Goal: Task Accomplishment & Management: Complete application form

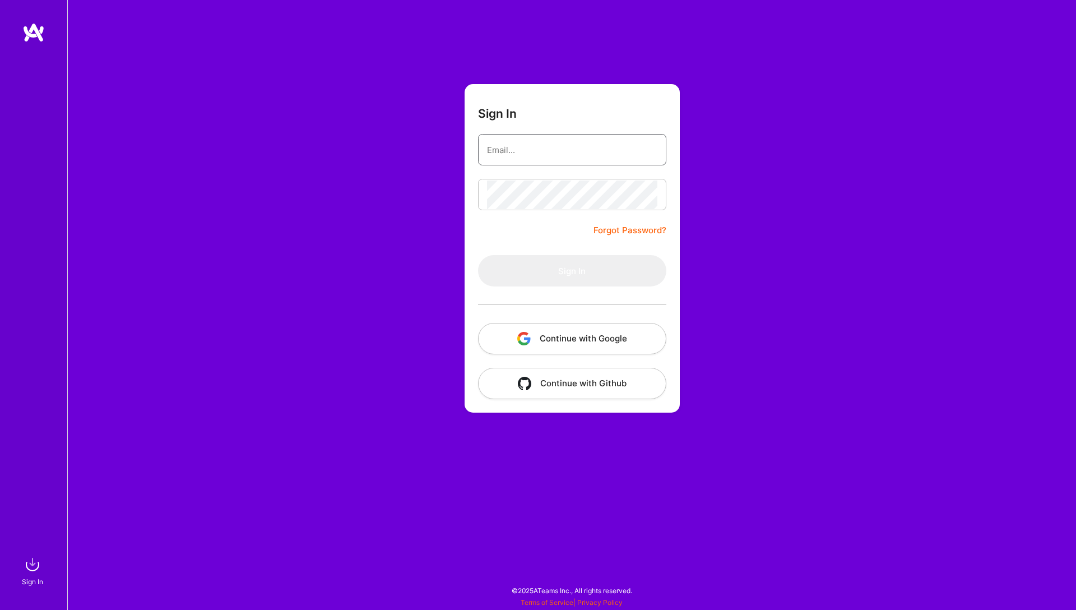
type input "raza.mirza@hotmail.com"
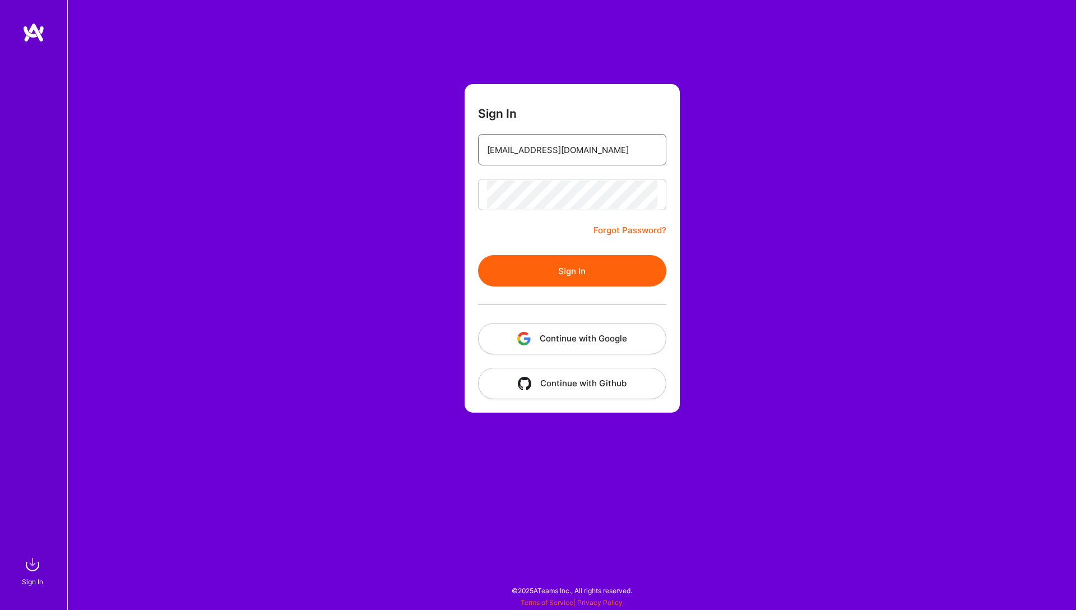
click at [594, 155] on input "raza.mirza@hotmail.com" at bounding box center [572, 150] width 170 height 29
click at [425, 288] on div "Sign In raza.mirza@hotmail.com Forgot Password? Sign In Continue with Google Co…" at bounding box center [571, 305] width 1009 height 610
click at [539, 275] on button "Sign In" at bounding box center [572, 270] width 188 height 31
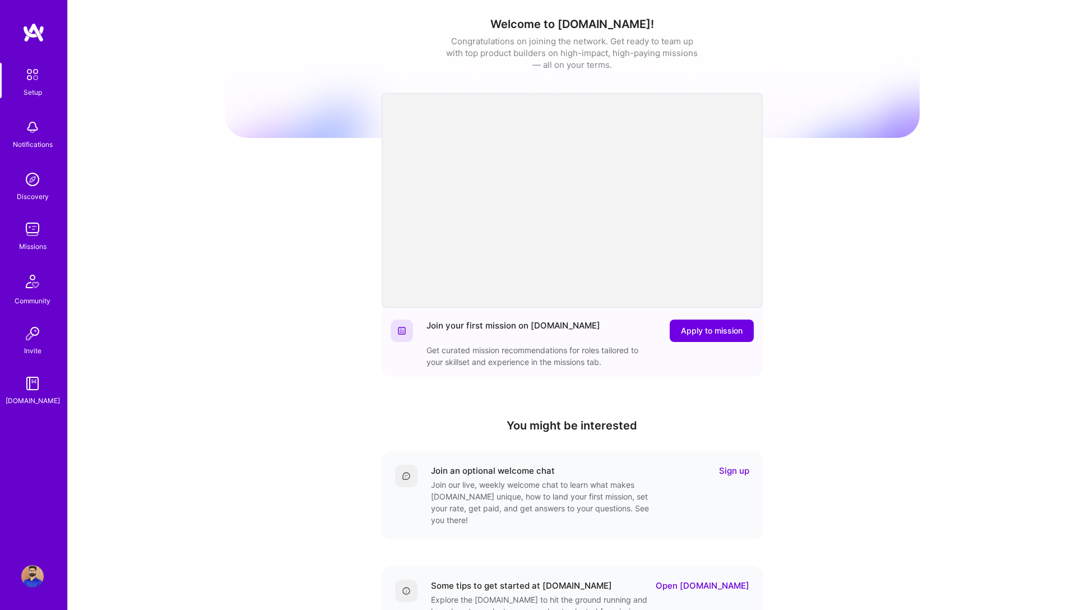
click at [35, 231] on img at bounding box center [32, 229] width 22 height 22
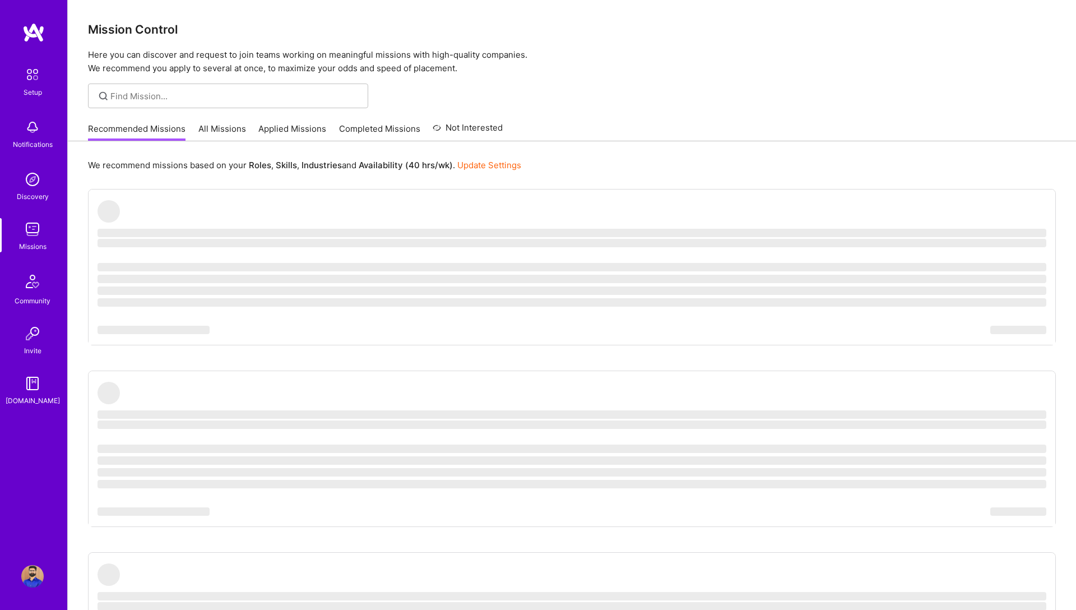
click at [211, 130] on link "All Missions" at bounding box center [222, 132] width 48 height 18
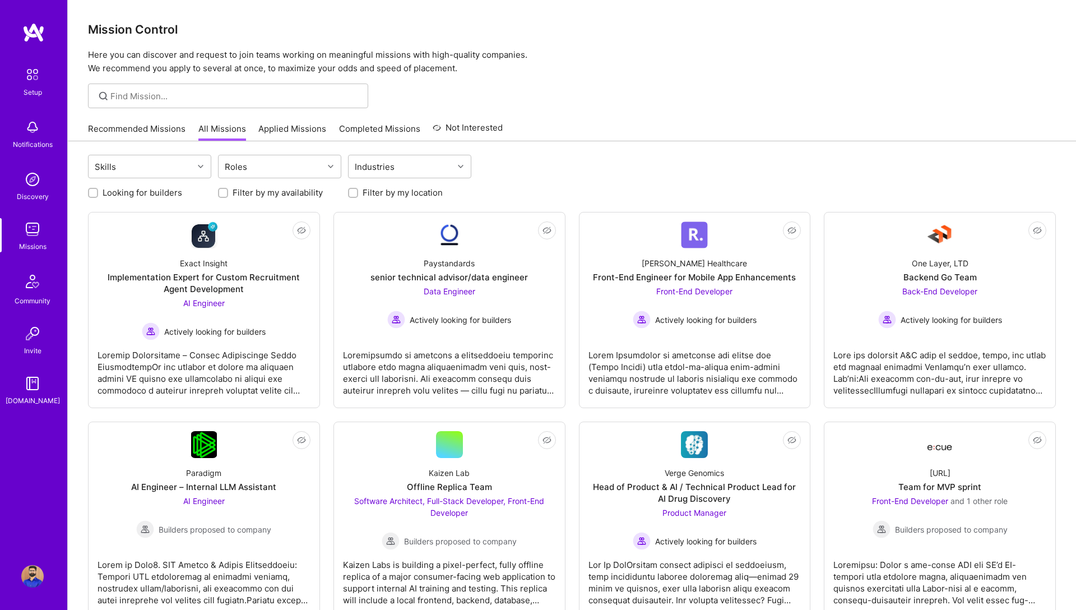
click at [92, 196] on input "Looking for builders" at bounding box center [94, 193] width 8 height 8
checkbox input "true"
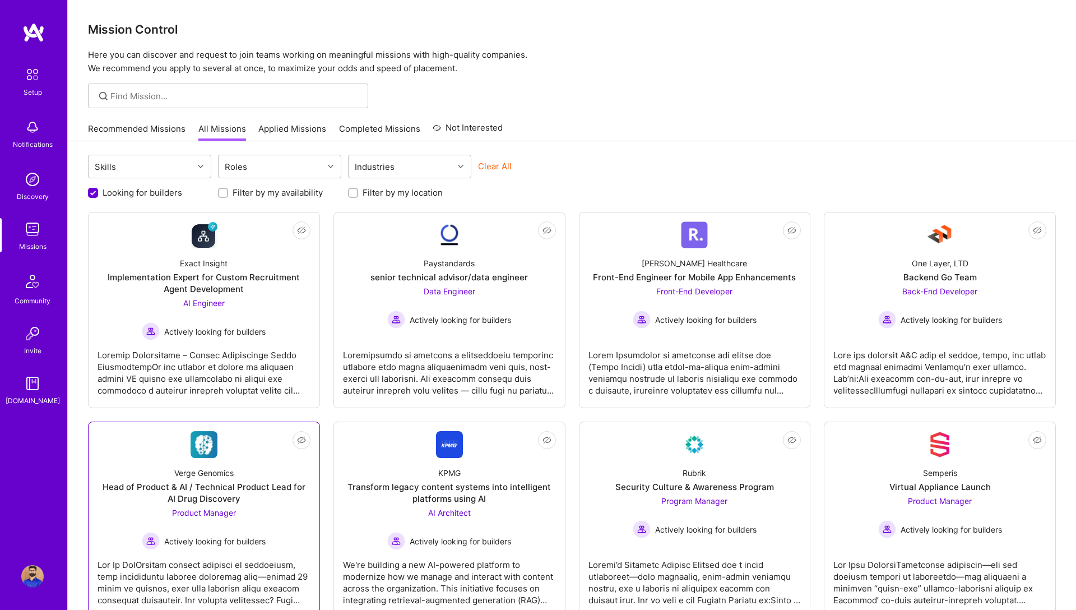
click at [206, 488] on div "Head of Product & AI / Technical Product Lead for AI Drug Discovery" at bounding box center [204, 493] width 213 height 24
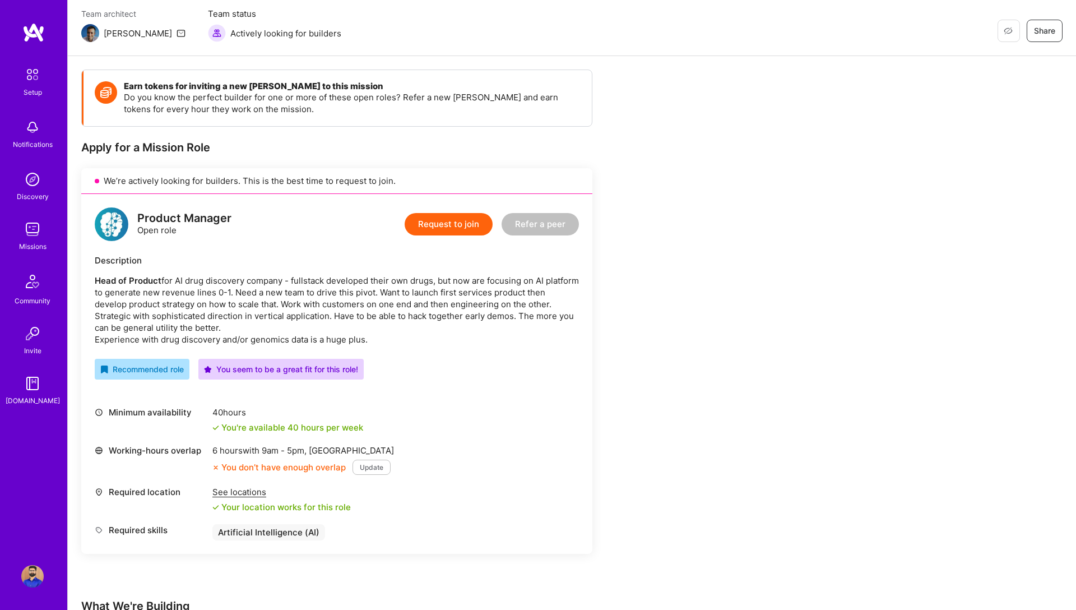
scroll to position [96, 0]
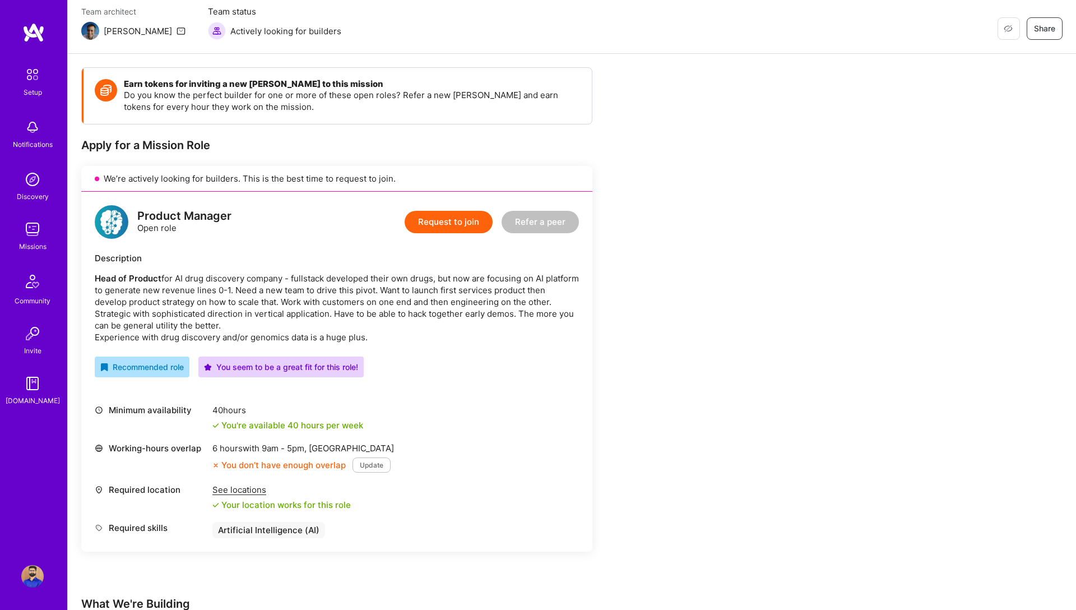
click at [365, 465] on button "Update" at bounding box center [372, 464] width 38 height 15
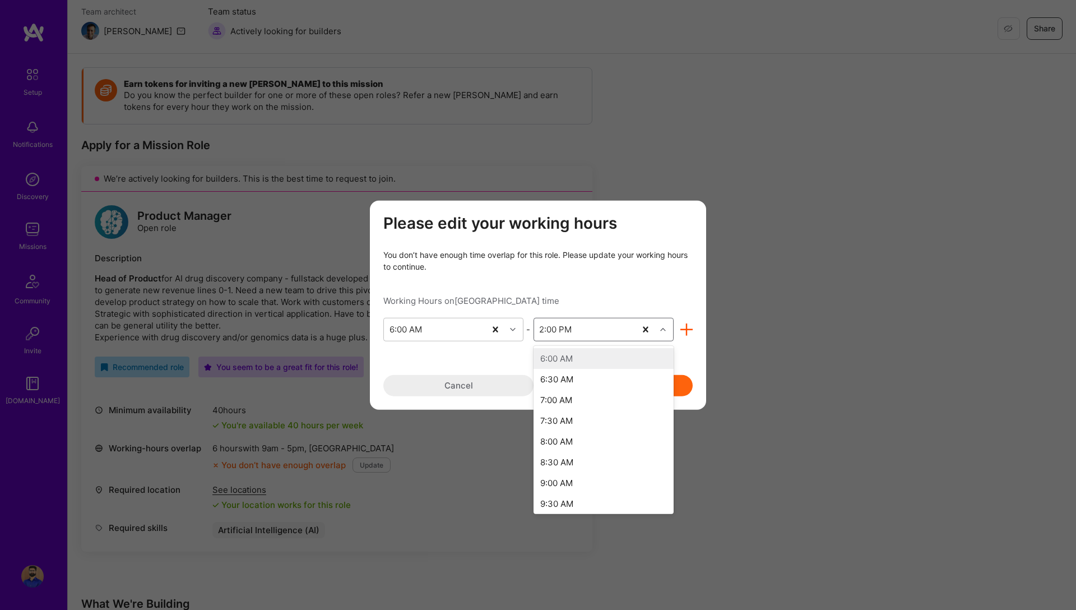
click at [544, 331] on div "2:00 PM" at bounding box center [555, 329] width 33 height 12
click at [562, 478] on div "3:00 PM" at bounding box center [604, 479] width 140 height 21
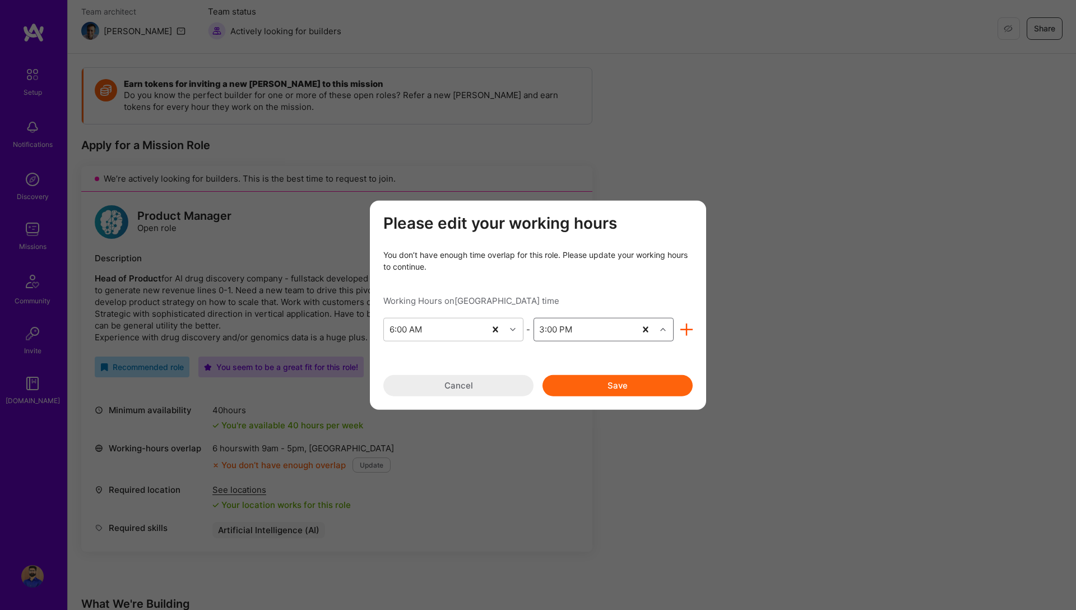
click at [606, 384] on button "Save" at bounding box center [618, 384] width 150 height 21
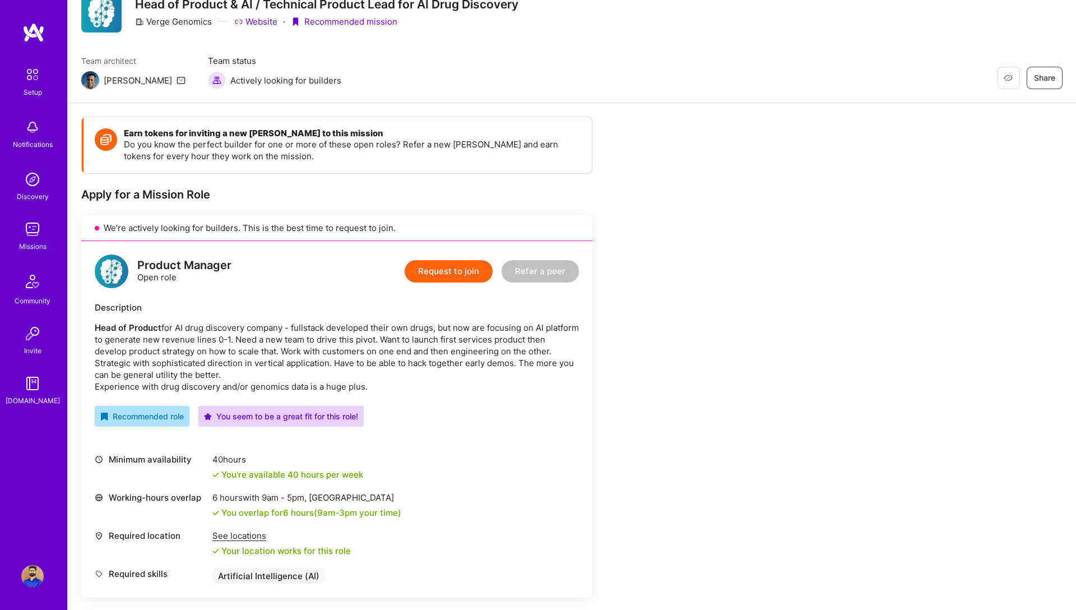
scroll to position [0, 0]
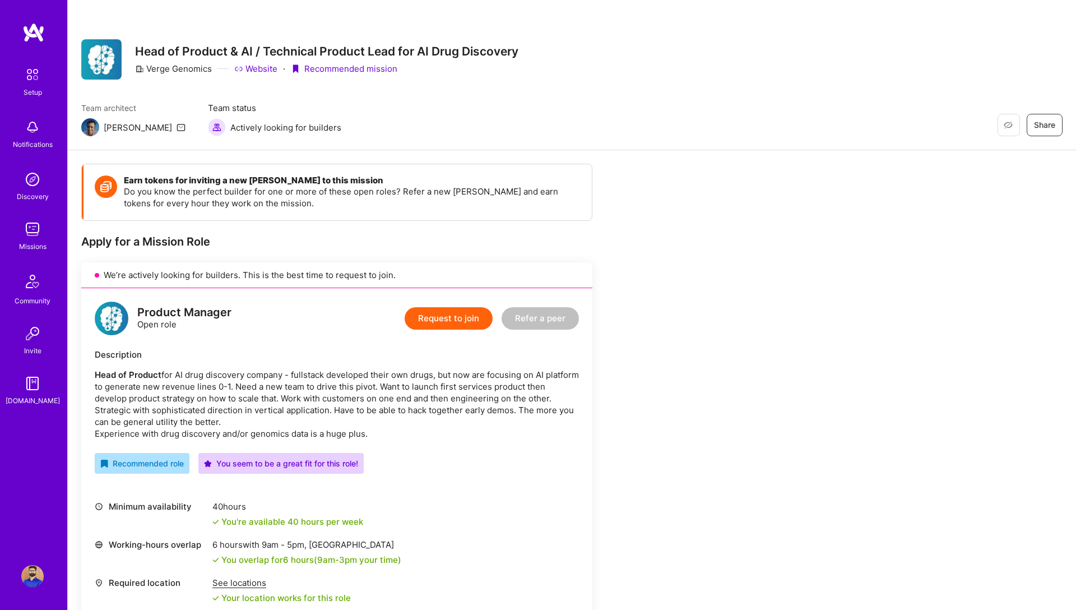
click at [451, 321] on button "Request to join" at bounding box center [449, 318] width 88 height 22
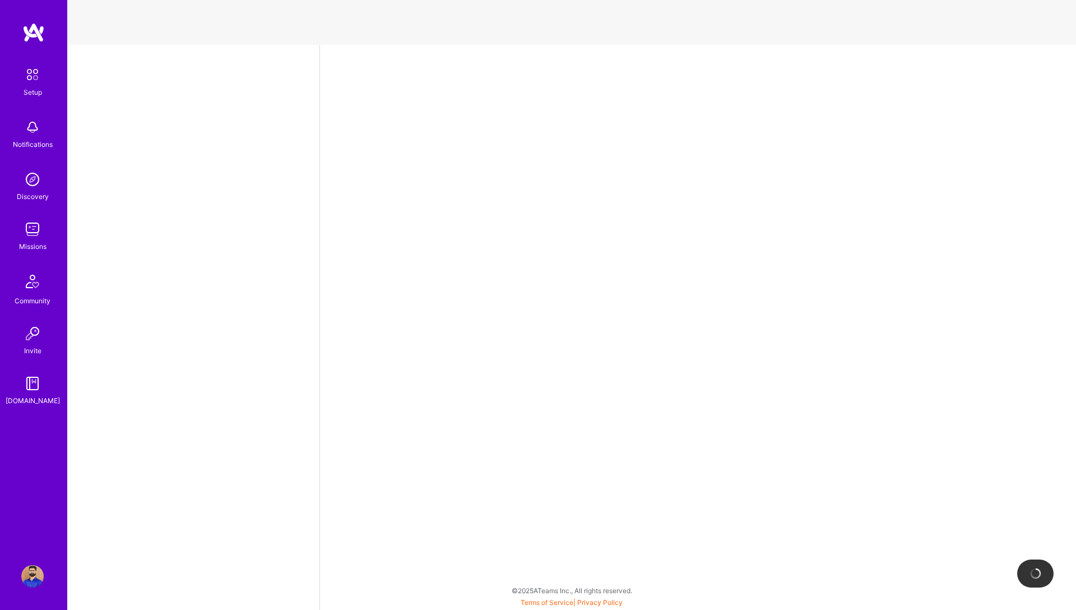
select select "CA"
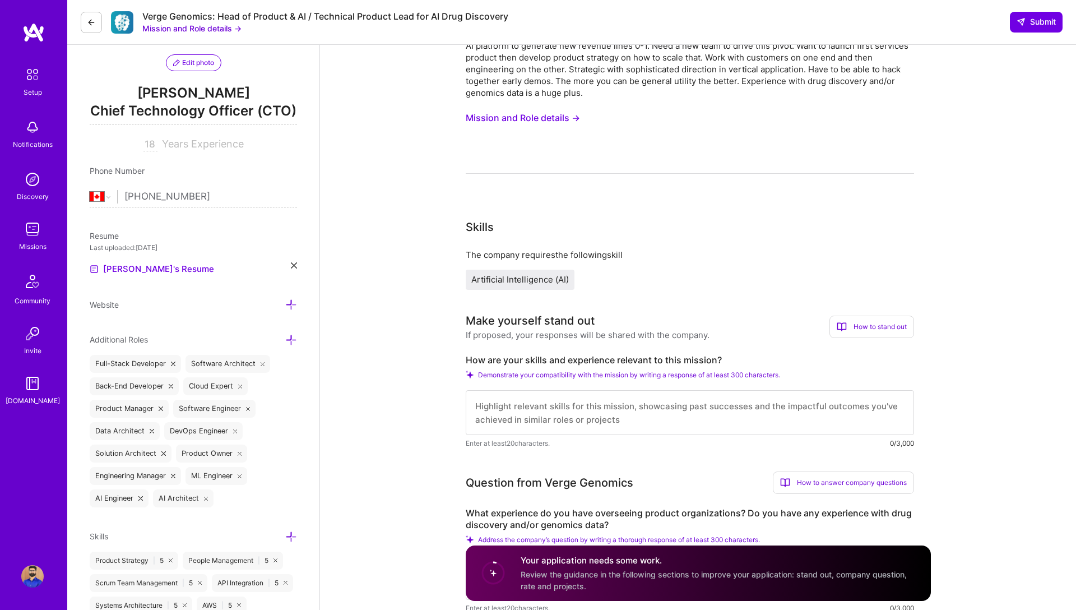
scroll to position [67, 0]
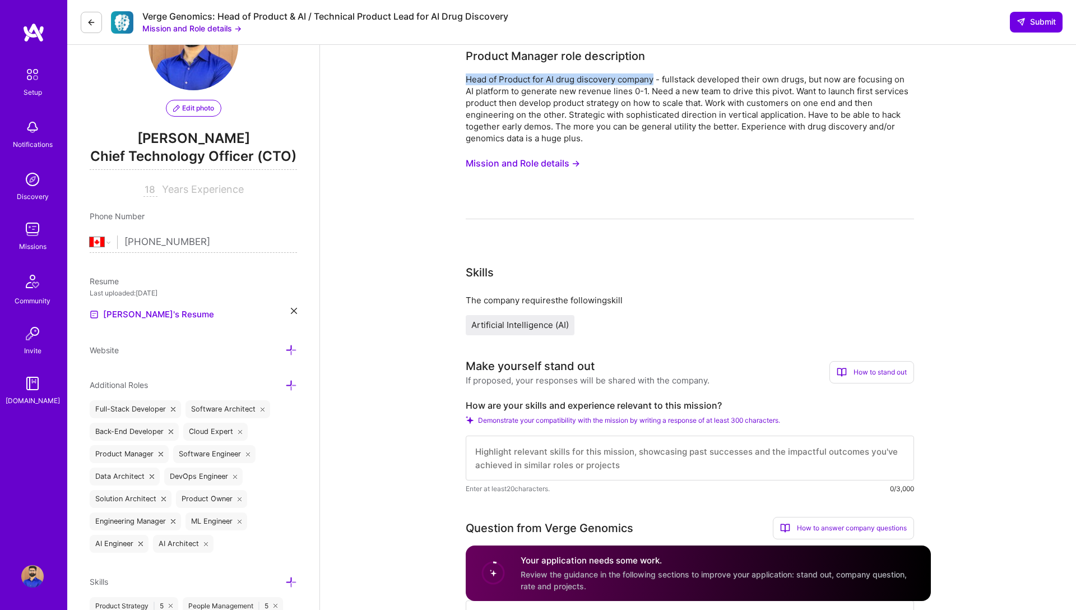
drag, startPoint x: 654, startPoint y: 79, endPoint x: 469, endPoint y: 80, distance: 185.0
click at [469, 80] on div "Head of Product for AI drug discovery company - fullstack developed their own d…" at bounding box center [690, 108] width 448 height 71
copy div "Head of Product for AI drug discovery company"
click at [502, 452] on textarea at bounding box center [690, 458] width 448 height 45
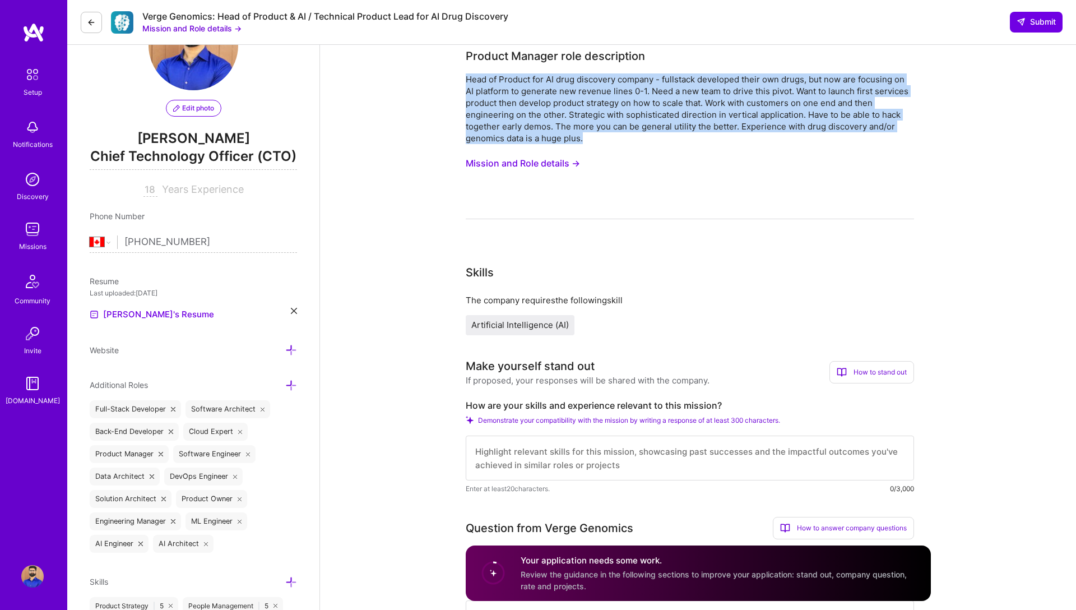
drag, startPoint x: 587, startPoint y: 138, endPoint x: 453, endPoint y: 81, distance: 146.4
copy div "Head of Product for AI drug discovery company - fullstack developed their own d…"
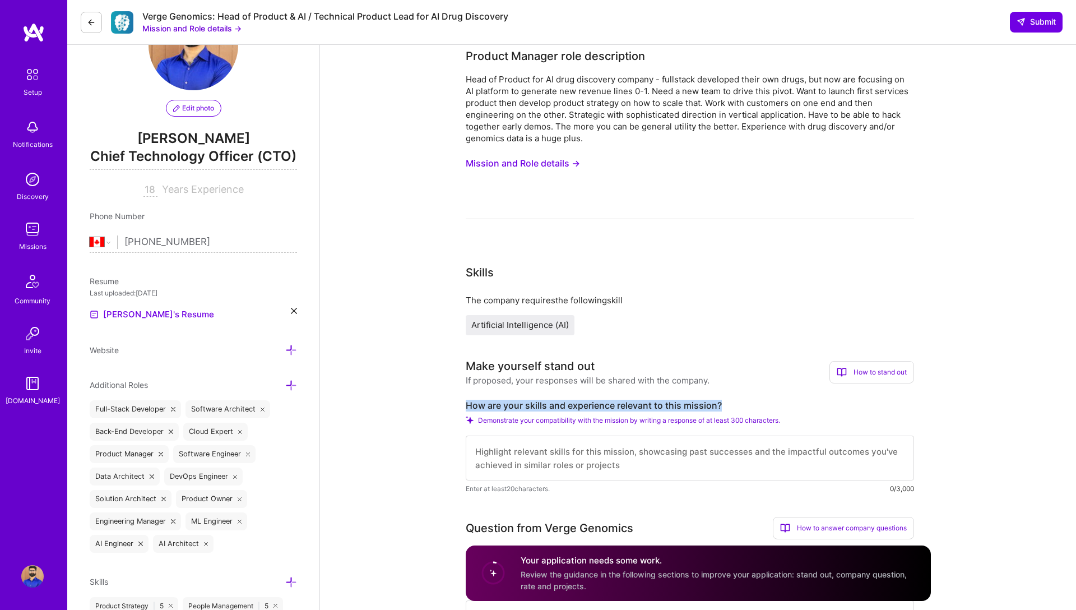
drag, startPoint x: 725, startPoint y: 405, endPoint x: 466, endPoint y: 406, distance: 258.9
click at [466, 406] on label "How are your skills and experience relevant to this mission?" at bounding box center [690, 406] width 448 height 12
click at [505, 442] on textarea at bounding box center [690, 458] width 448 height 45
click at [507, 462] on textarea at bounding box center [690, 458] width 448 height 45
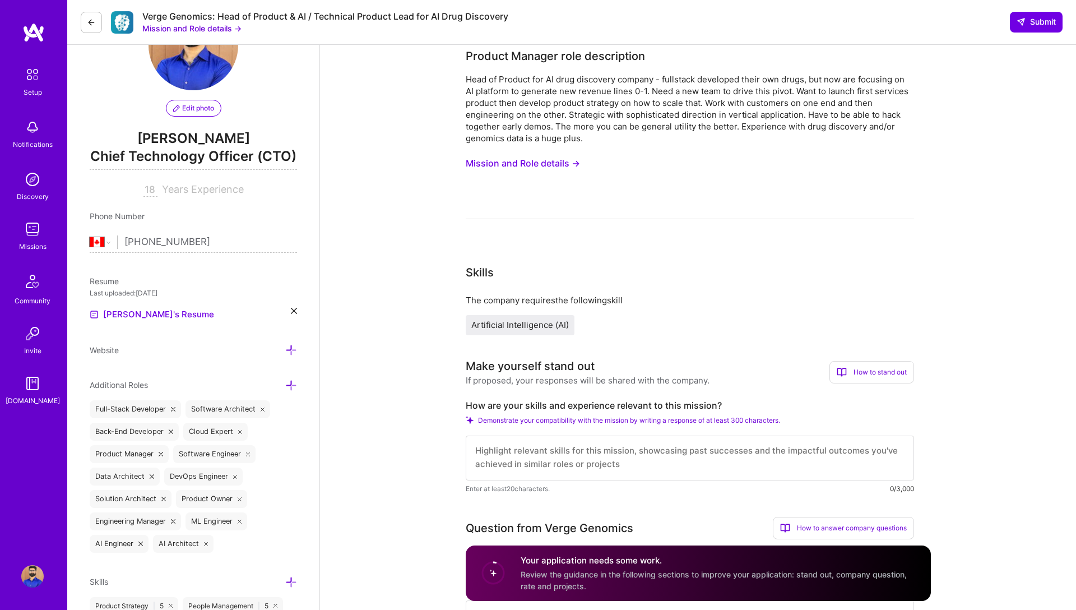
type textarea "I"
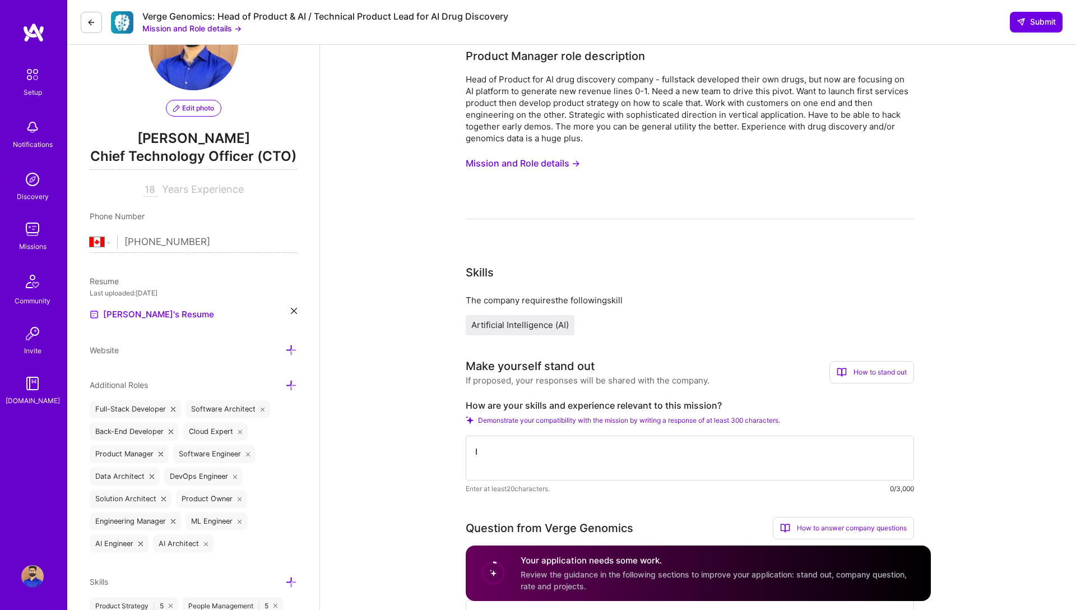
scroll to position [0, 0]
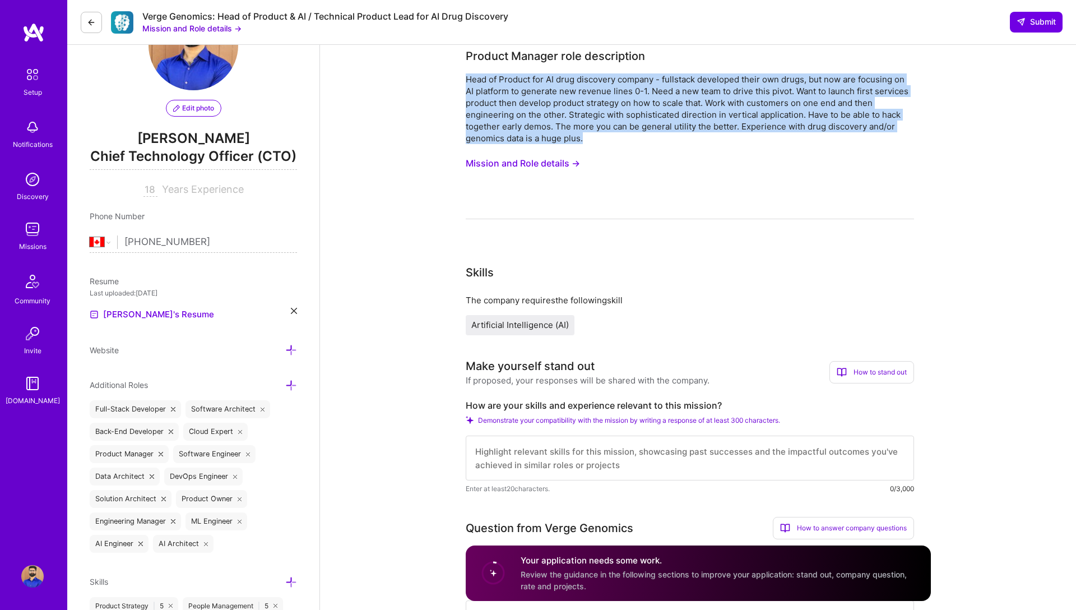
drag, startPoint x: 589, startPoint y: 137, endPoint x: 466, endPoint y: 80, distance: 135.4
click at [466, 80] on div "Head of Product for AI drug discovery company - fullstack developed their own d…" at bounding box center [690, 108] width 448 height 71
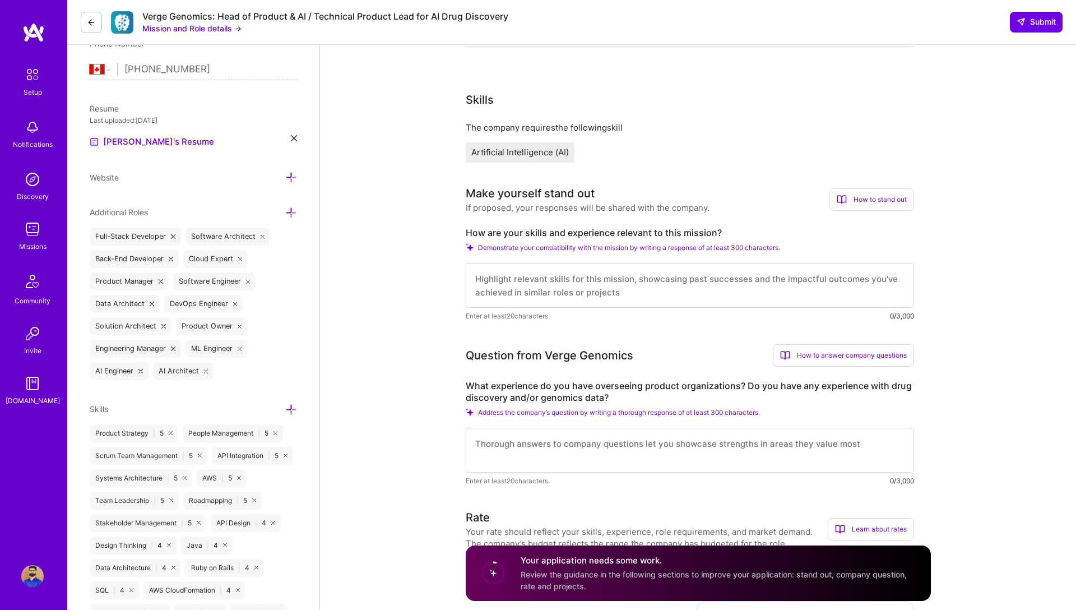
scroll to position [210, 0]
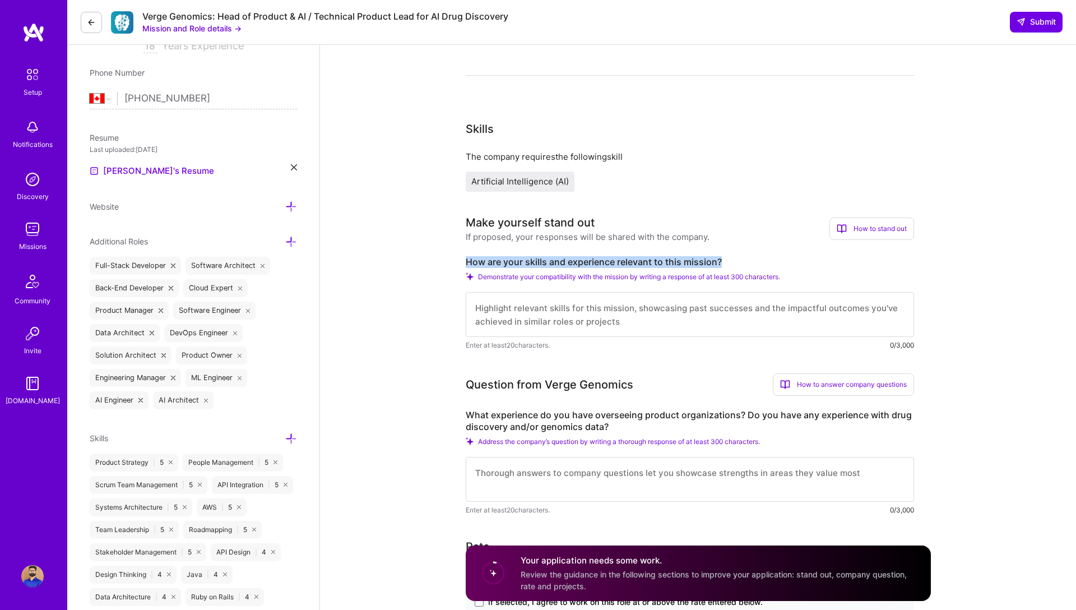
drag, startPoint x: 721, startPoint y: 260, endPoint x: 467, endPoint y: 262, distance: 253.9
click at [466, 262] on label "How are your skills and experience relevant to this mission?" at bounding box center [690, 262] width 448 height 12
copy label "How are your skills and experience relevant to this mission?"
click at [93, 20] on icon at bounding box center [91, 22] width 9 height 9
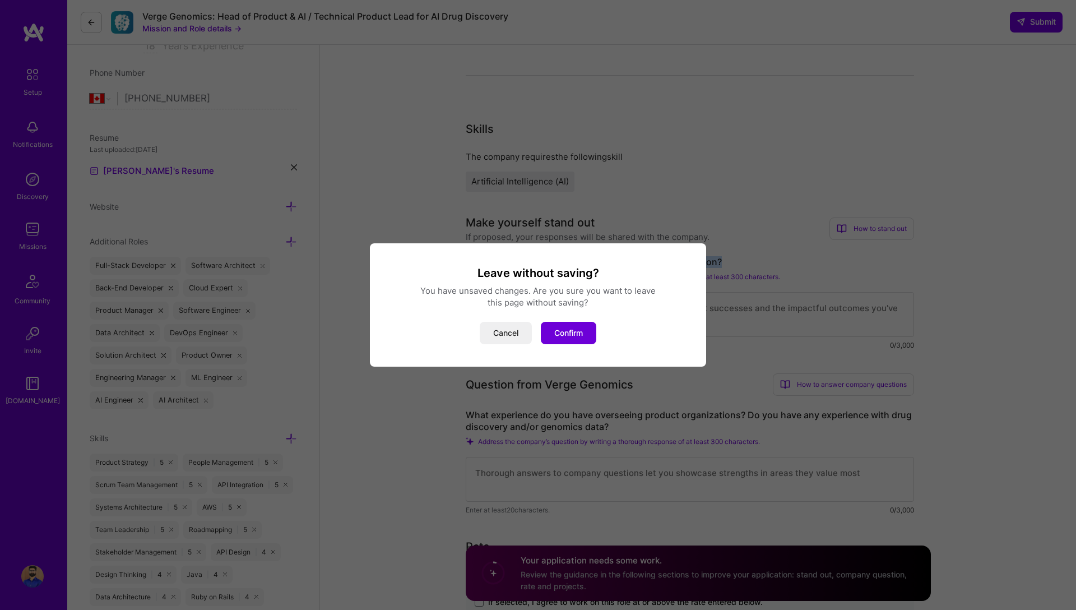
click at [93, 20] on div "Leave without saving? You have unsaved changes. Are you sure you want to leave …" at bounding box center [538, 305] width 1076 height 610
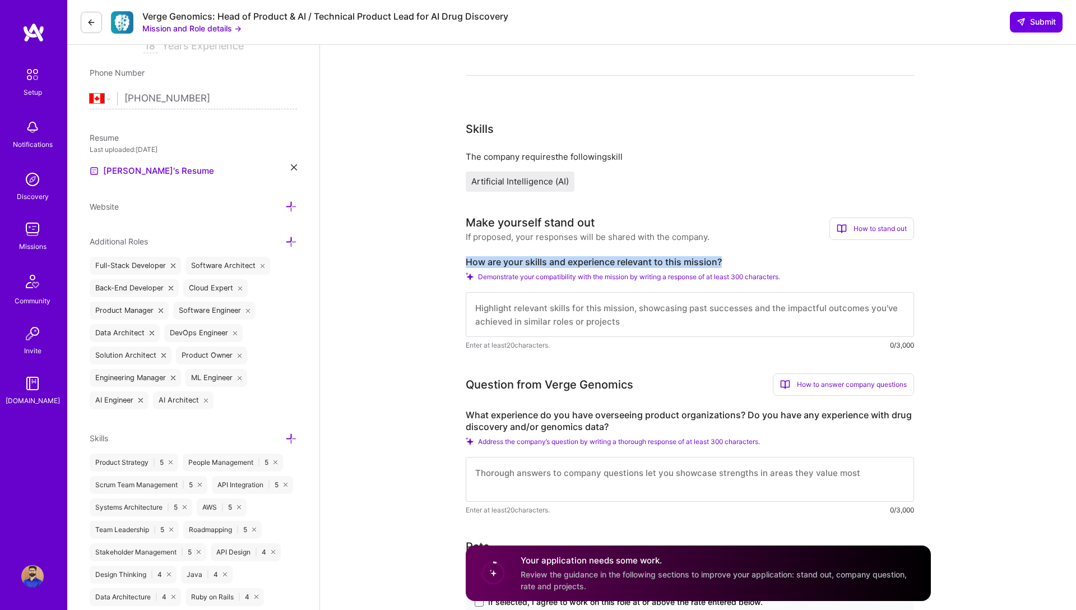
click at [93, 20] on icon at bounding box center [91, 22] width 9 height 9
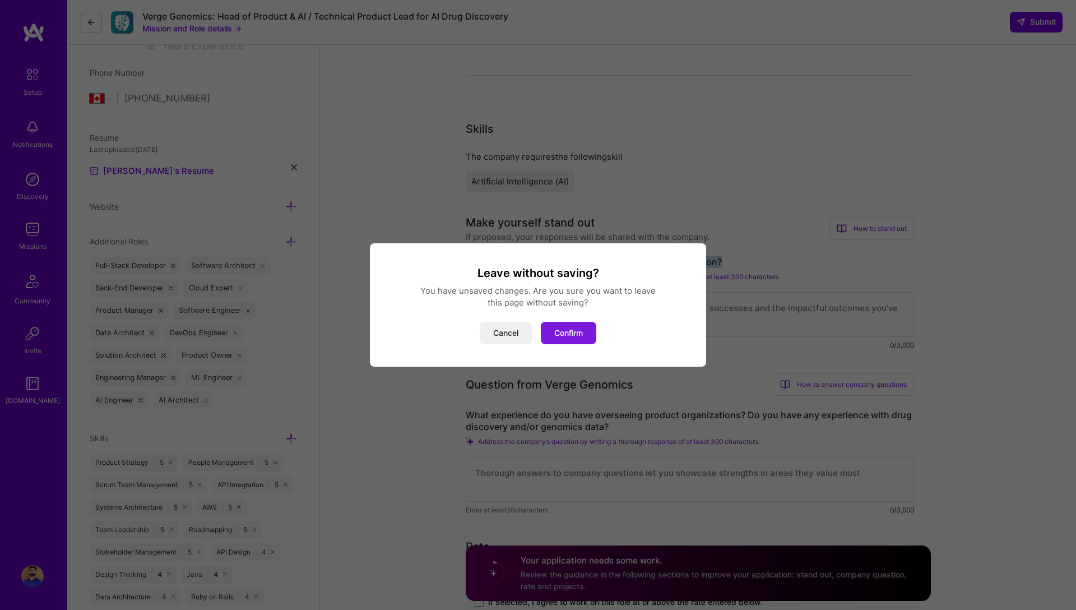
click at [555, 333] on button "Confirm" at bounding box center [568, 333] width 55 height 22
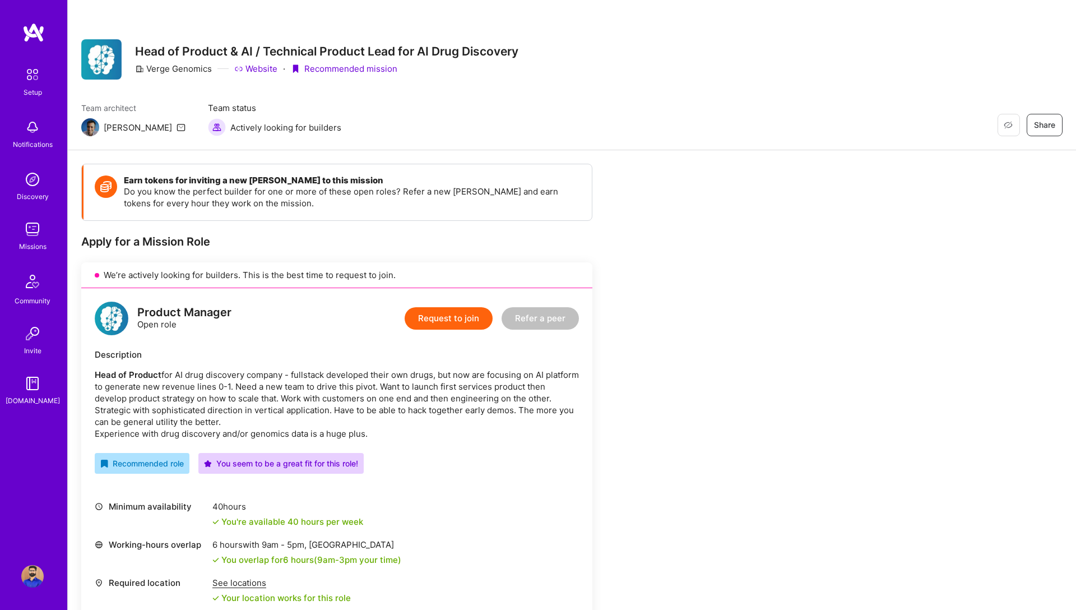
click at [34, 71] on img at bounding box center [33, 75] width 24 height 24
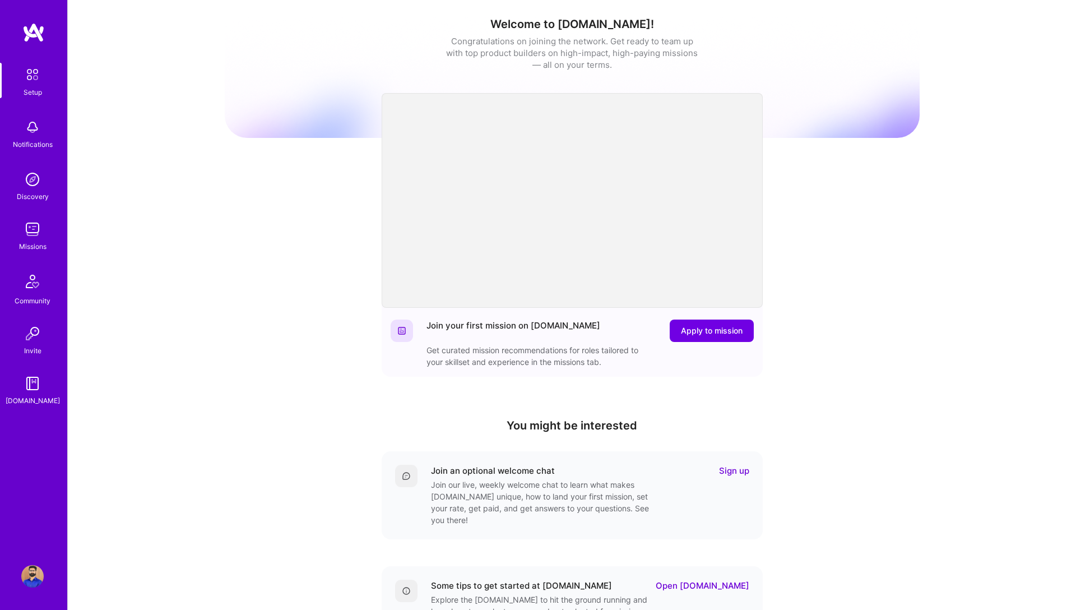
click at [34, 34] on img at bounding box center [33, 32] width 22 height 20
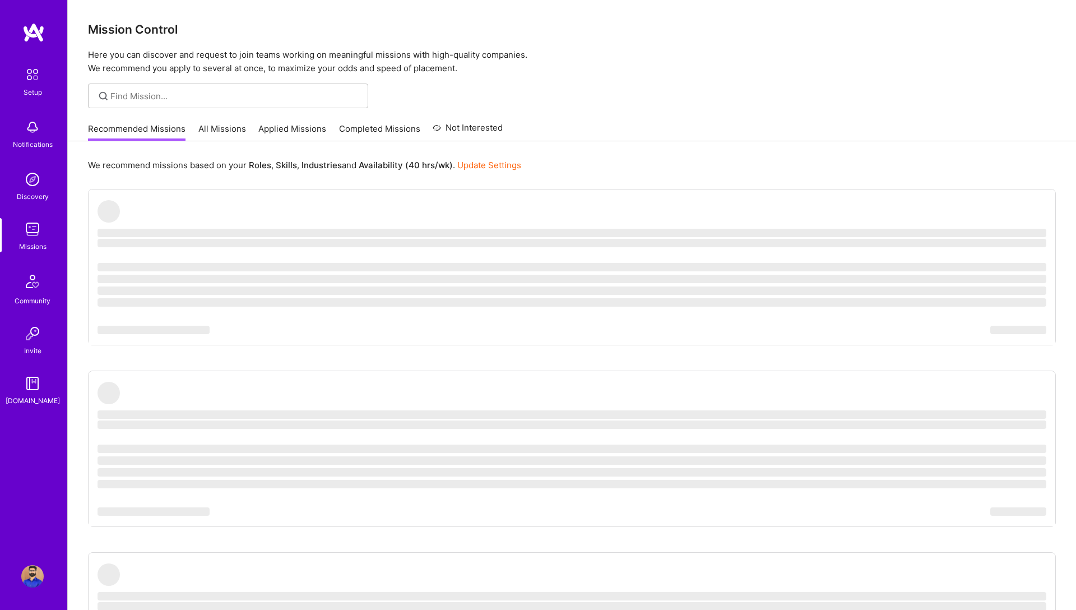
click at [391, 127] on link "Completed Missions" at bounding box center [379, 132] width 81 height 18
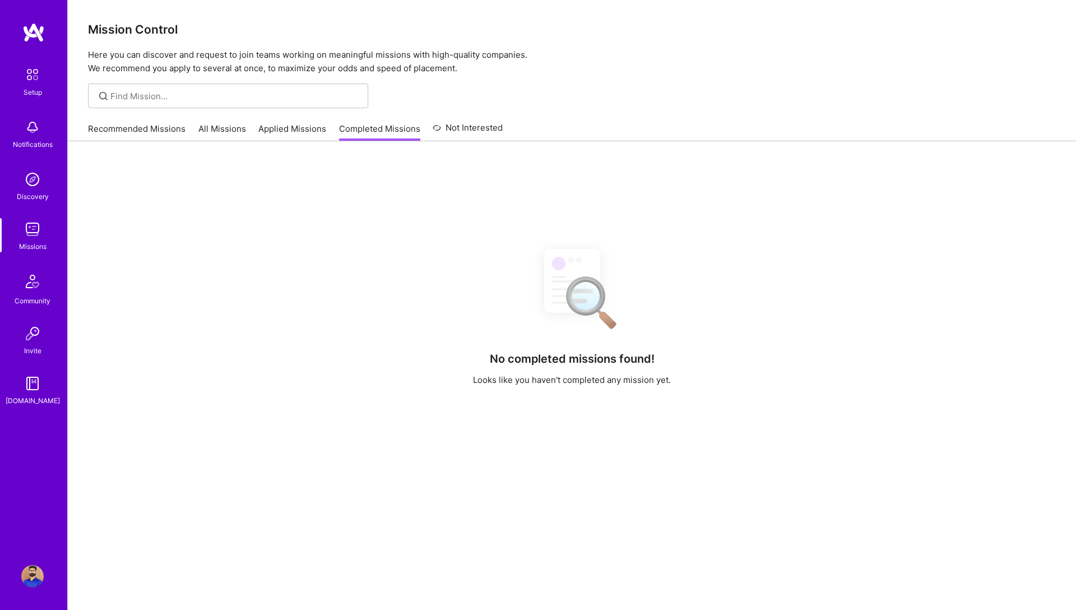
click at [451, 122] on link "Not Interested" at bounding box center [468, 131] width 70 height 20
click at [304, 129] on link "Applied Missions" at bounding box center [292, 132] width 68 height 18
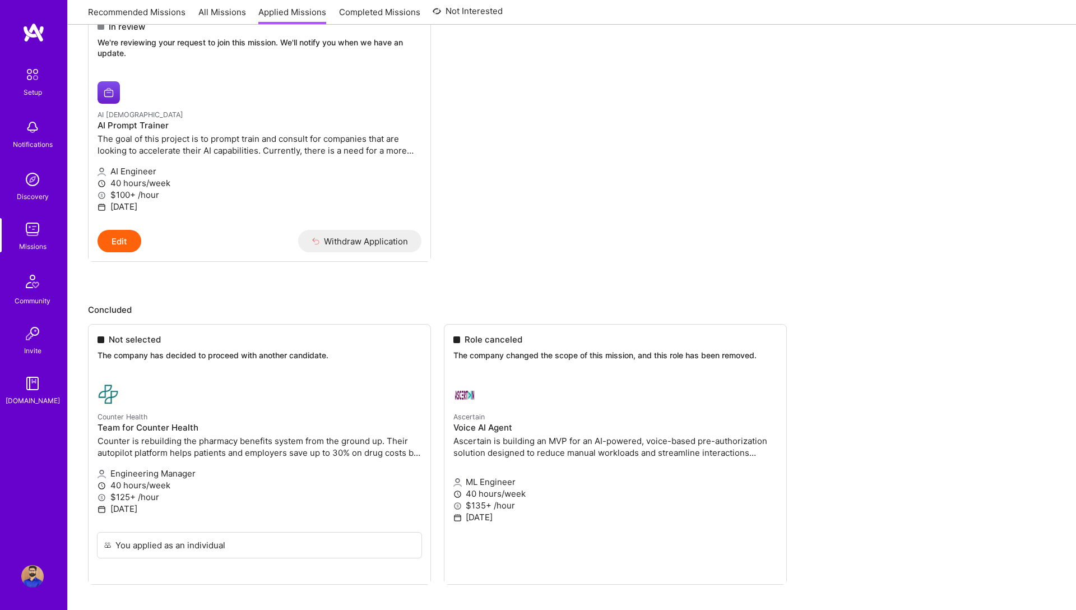
scroll to position [472, 0]
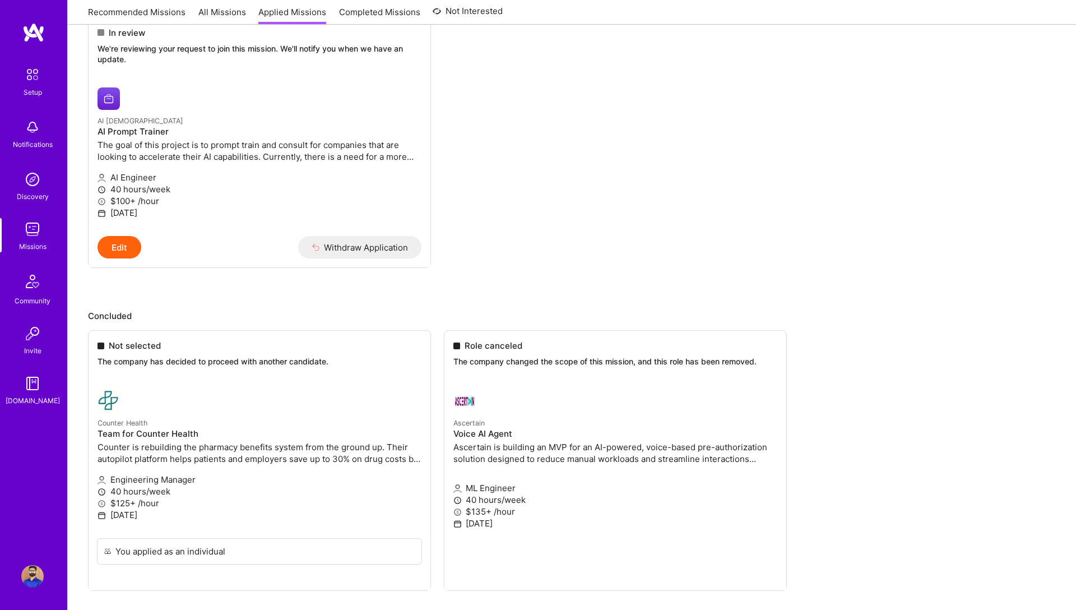
click at [532, 447] on ul "Not selected The company has decided to proceed with another candidate. Counter…" at bounding box center [572, 477] width 968 height 294
click at [263, 360] on ul "Not selected The company has decided to proceed with another candidate. Counter…" at bounding box center [572, 477] width 968 height 294
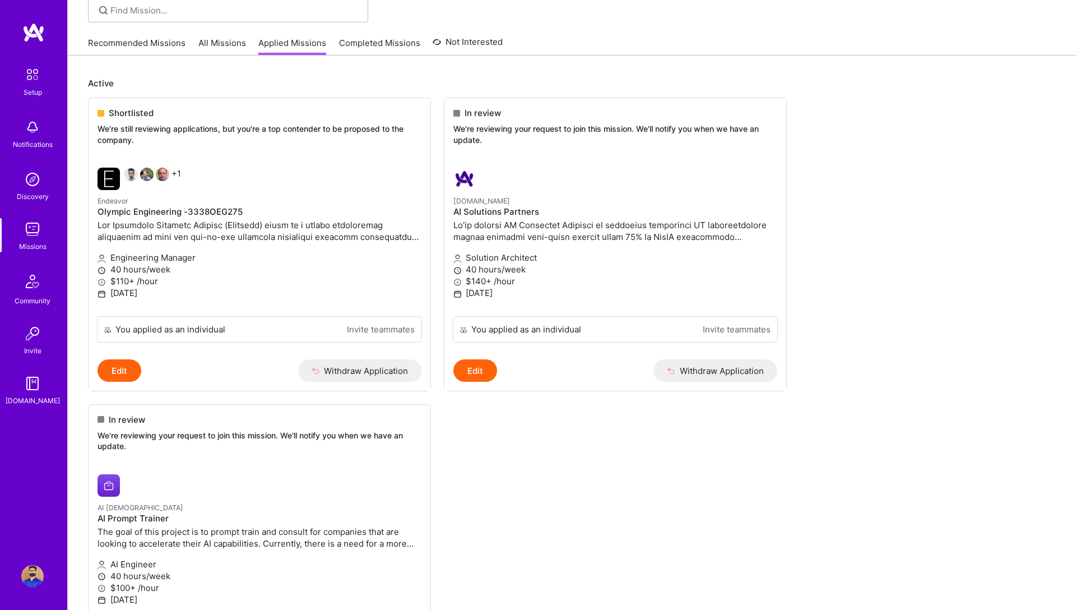
scroll to position [0, 0]
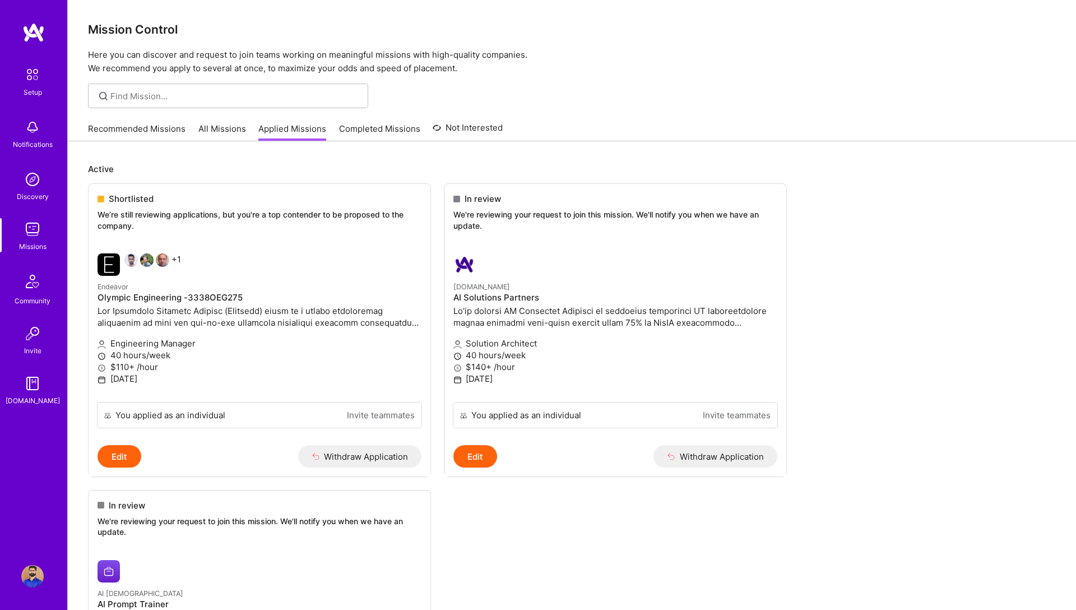
click at [34, 29] on img at bounding box center [33, 32] width 22 height 20
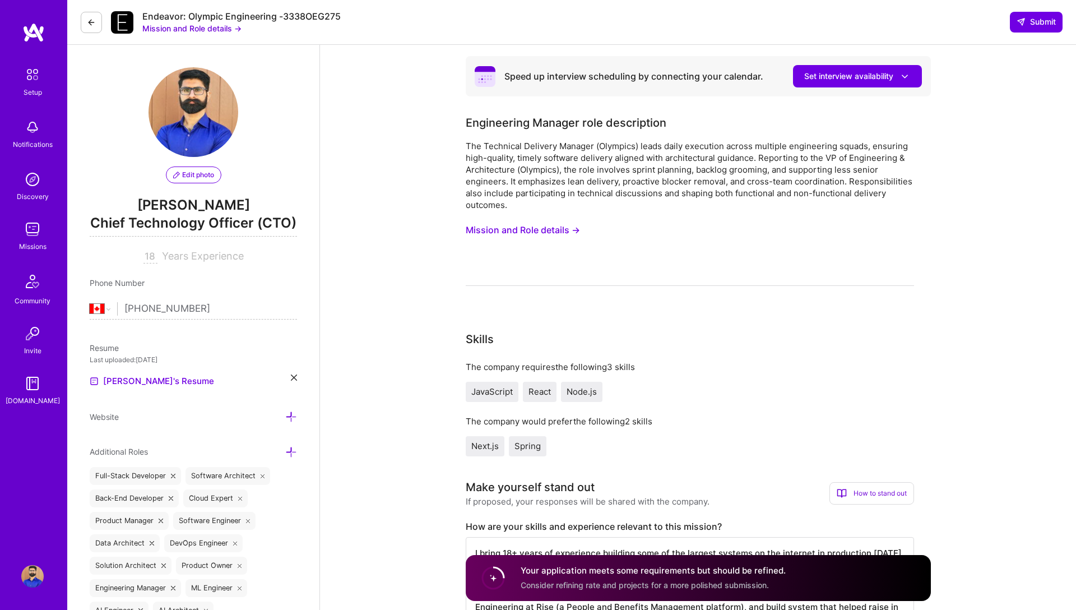
select select "CA"
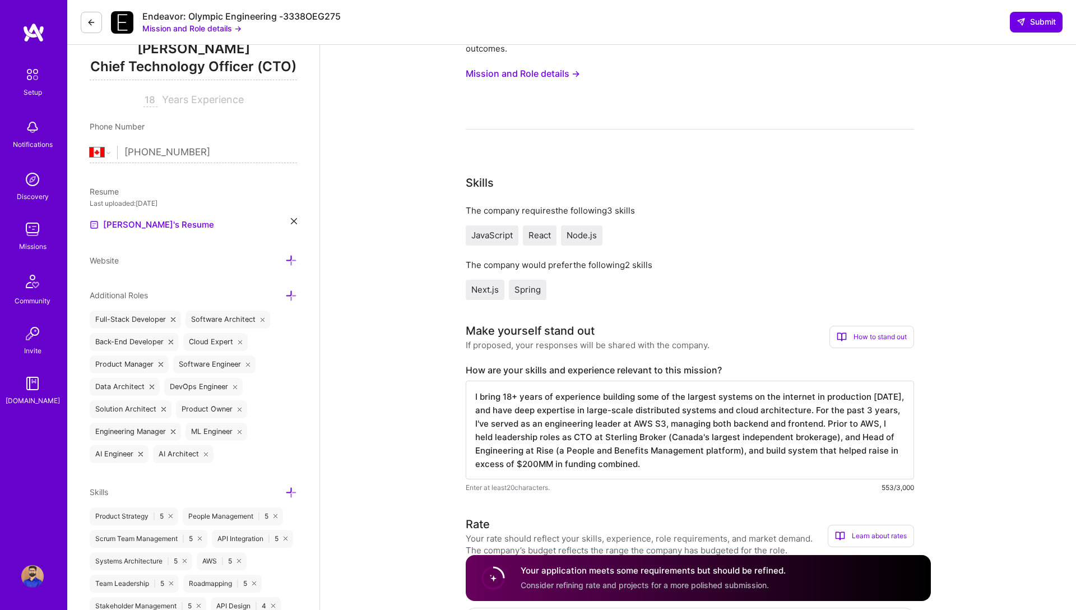
scroll to position [160, 0]
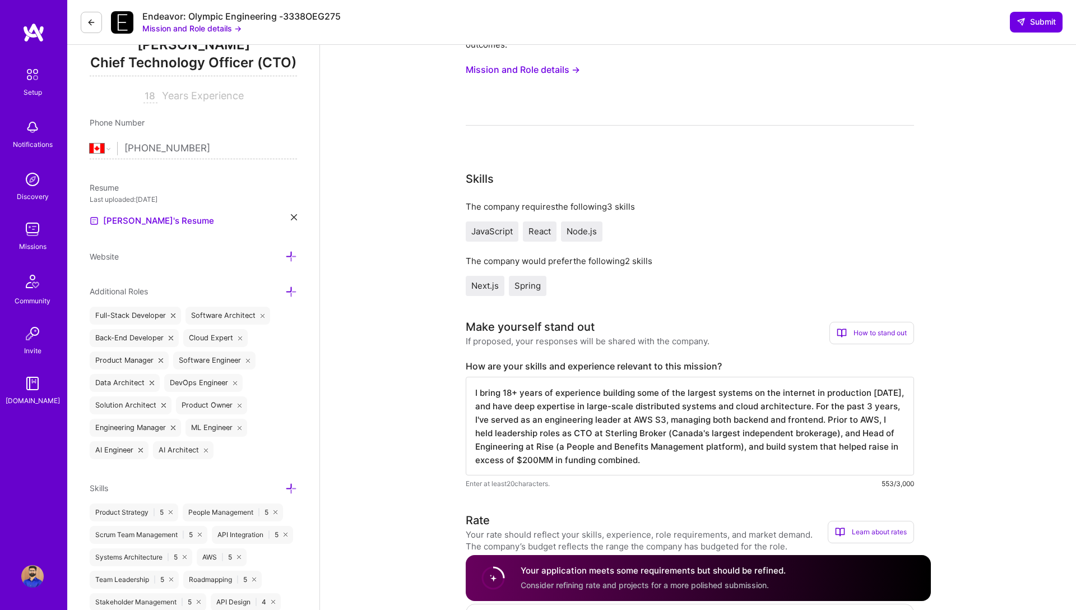
click at [572, 422] on textarea "I bring 18+ years of experience building some of the largest systems on the int…" at bounding box center [690, 426] width 448 height 99
